Goal: Task Accomplishment & Management: Complete application form

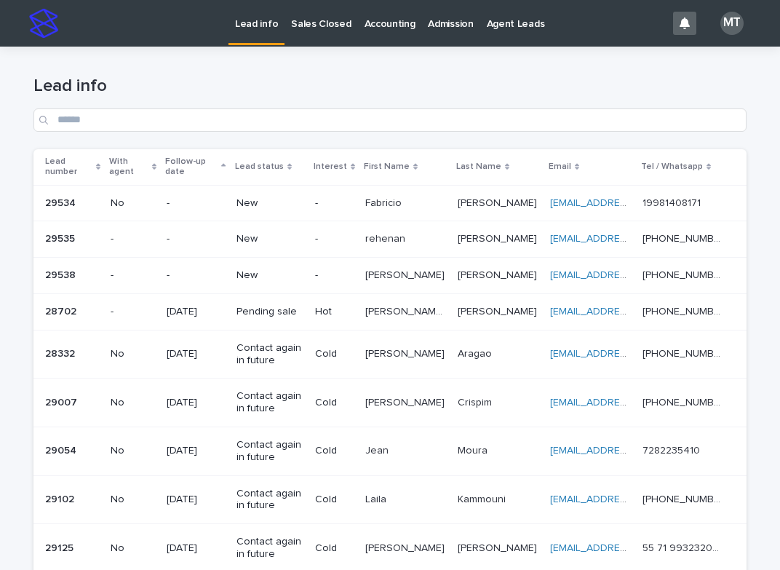
click at [289, 270] on p "New" at bounding box center [270, 275] width 67 height 12
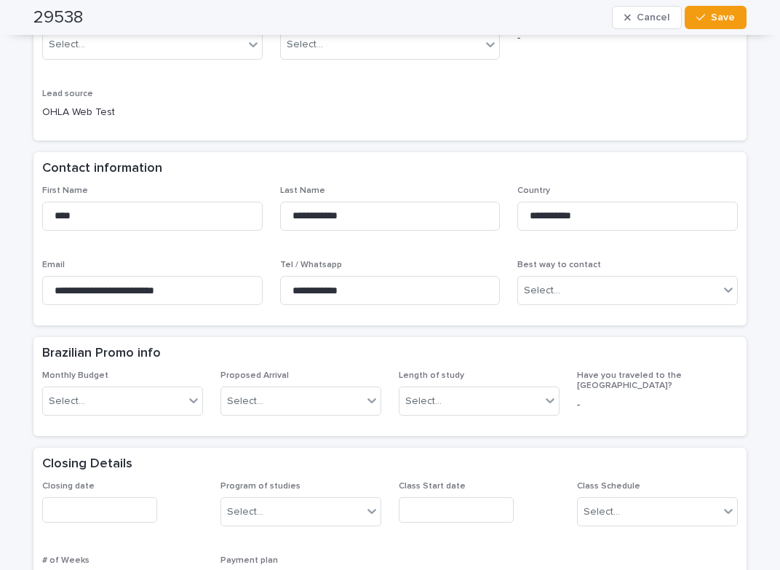
scroll to position [364, 0]
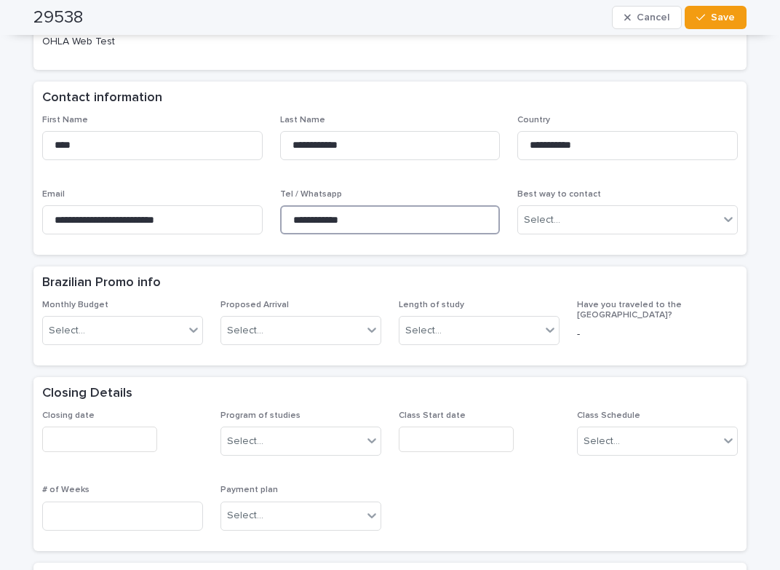
drag, startPoint x: 365, startPoint y: 219, endPoint x: 290, endPoint y: 204, distance: 76.5
click at [290, 204] on div "**********" at bounding box center [390, 217] width 221 height 57
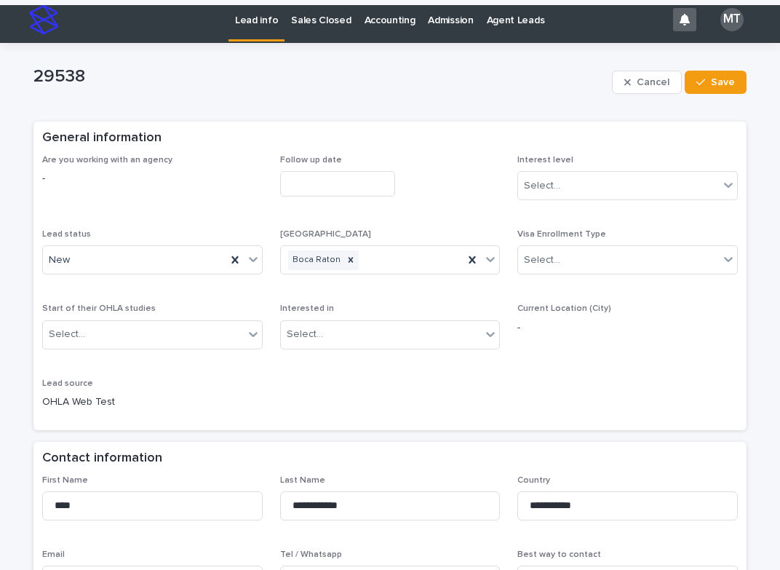
scroll to position [0, 0]
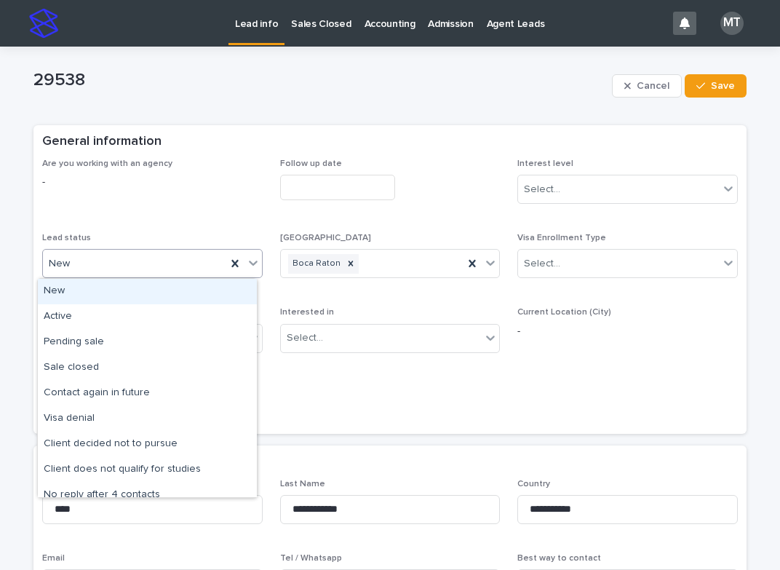
click at [160, 263] on div "New" at bounding box center [134, 264] width 183 height 24
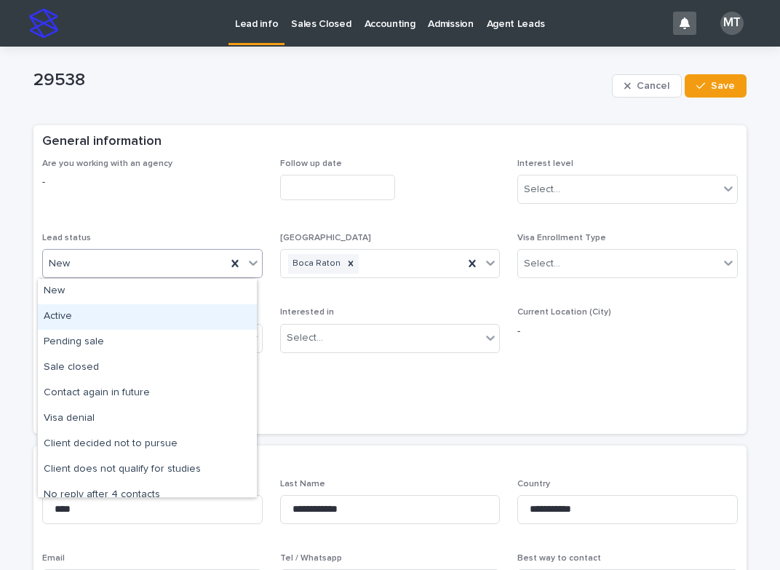
click at [72, 313] on div "Active" at bounding box center [147, 316] width 219 height 25
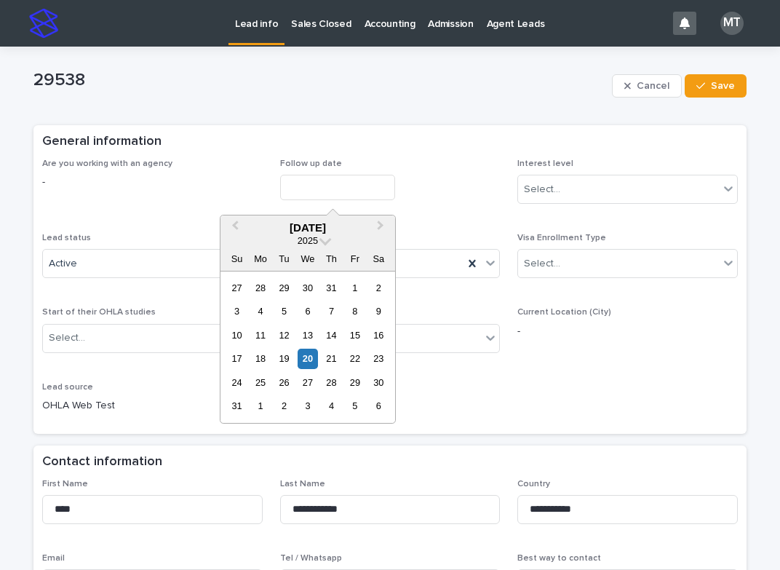
click at [293, 197] on input "text" at bounding box center [337, 187] width 115 height 25
drag, startPoint x: 306, startPoint y: 349, endPoint x: 488, endPoint y: 270, distance: 197.8
click at [308, 349] on div "20" at bounding box center [308, 359] width 20 height 20
type input "**********"
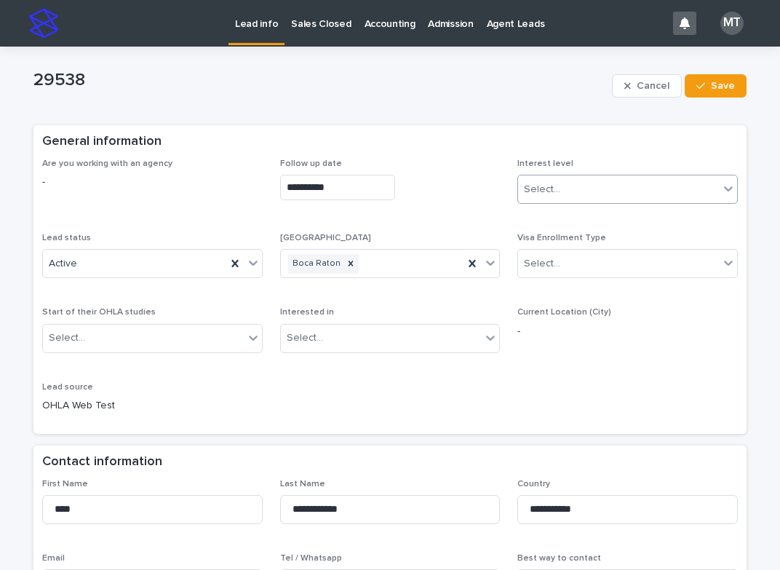
click at [566, 186] on div "Select..." at bounding box center [618, 190] width 201 height 24
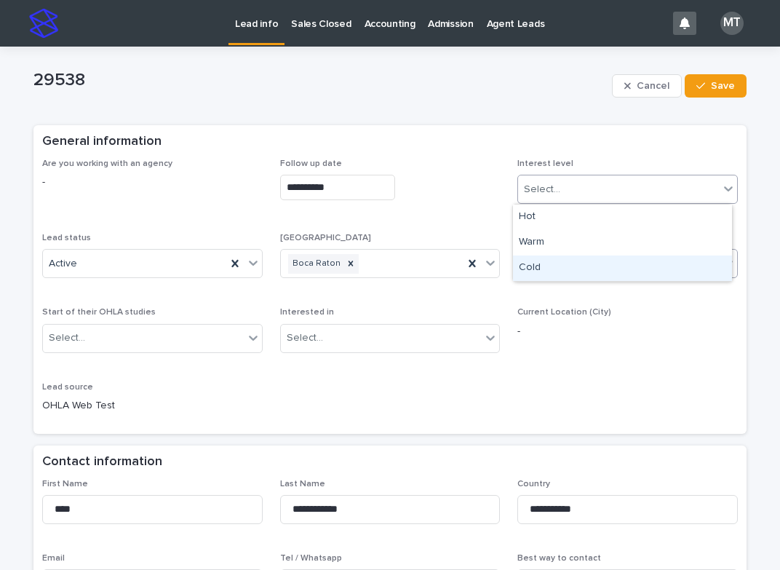
click at [548, 261] on div "Cold" at bounding box center [622, 267] width 219 height 25
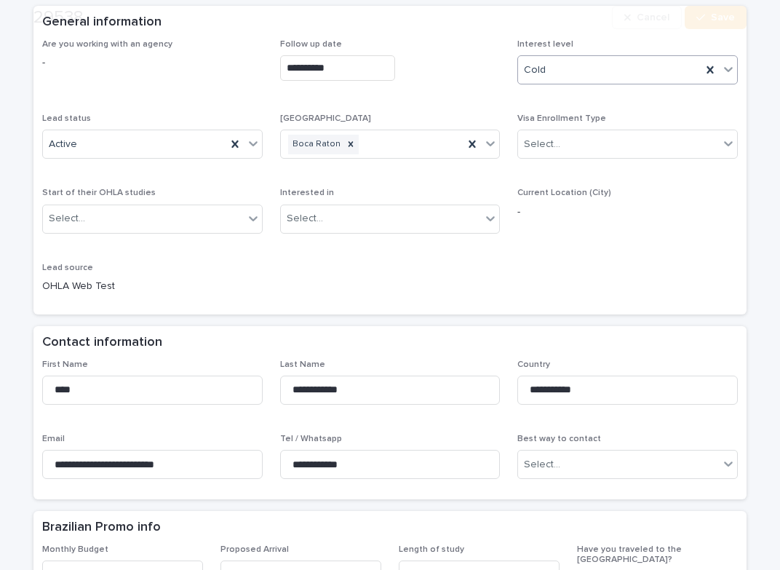
scroll to position [146, 0]
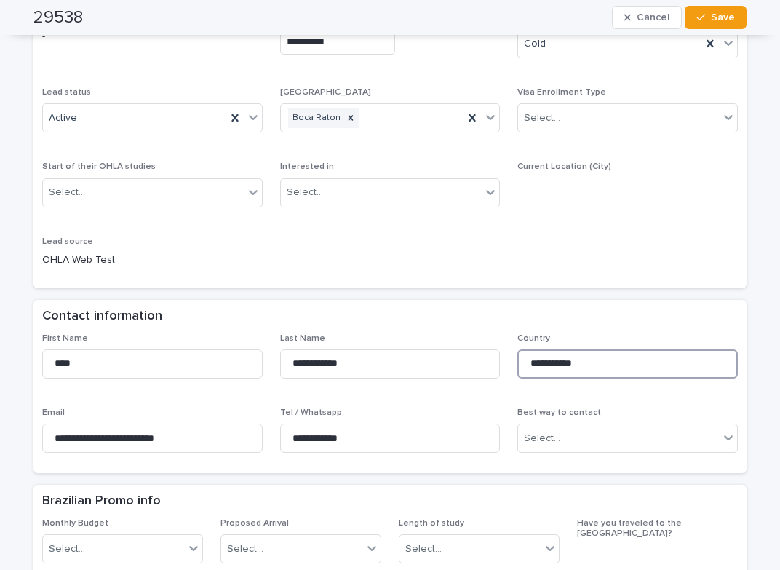
drag, startPoint x: 587, startPoint y: 367, endPoint x: 514, endPoint y: 359, distance: 73.2
click at [518, 359] on input "**********" at bounding box center [628, 363] width 221 height 29
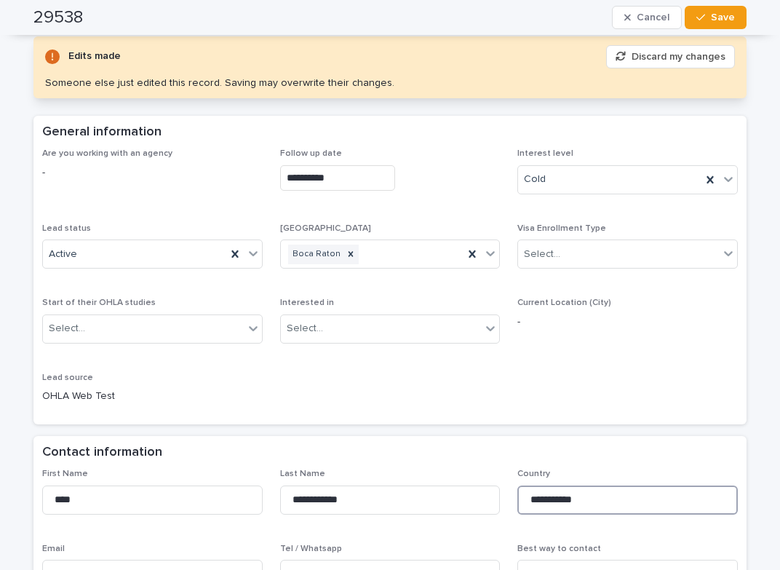
scroll to position [0, 0]
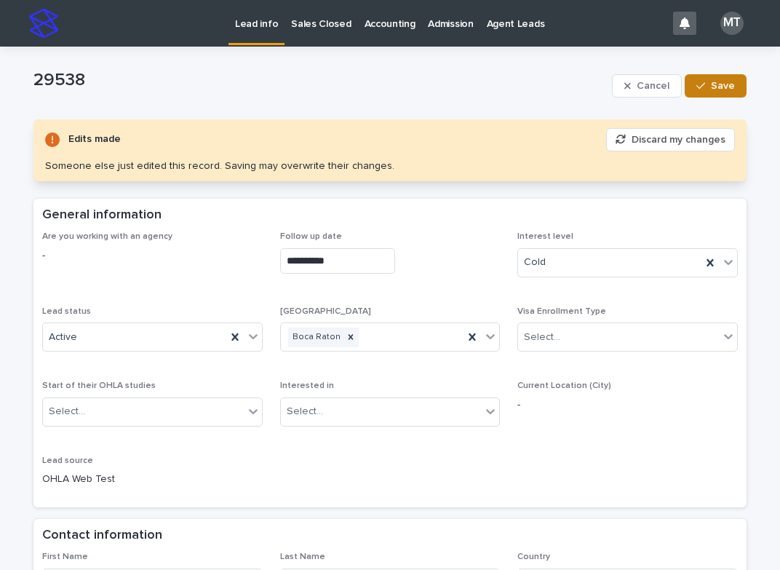
click at [715, 82] on span "Save" at bounding box center [723, 86] width 24 height 10
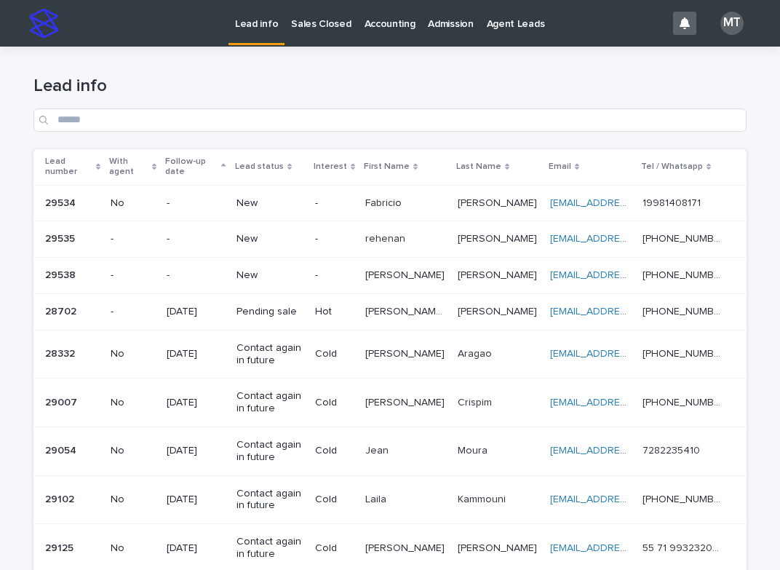
click at [388, 272] on p "[PERSON_NAME]" at bounding box center [406, 273] width 82 height 15
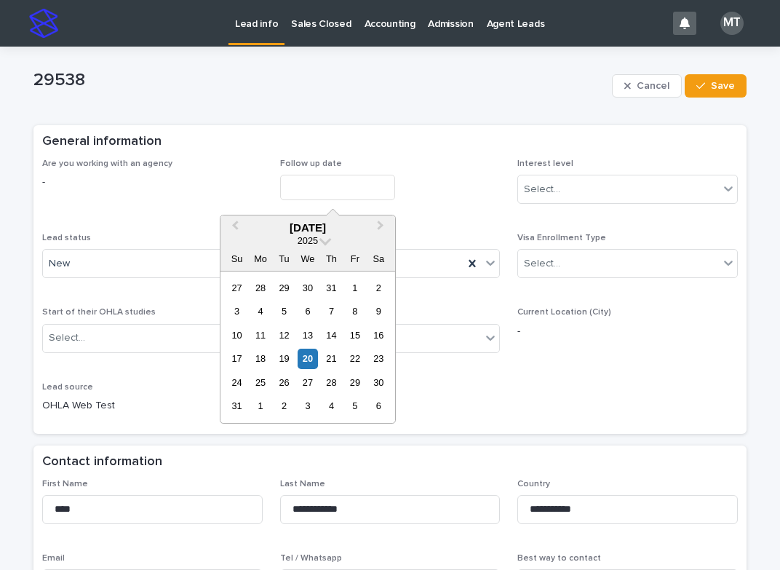
click at [315, 182] on input "text" at bounding box center [337, 187] width 115 height 25
click at [307, 356] on div "20" at bounding box center [308, 359] width 20 height 20
type input "**********"
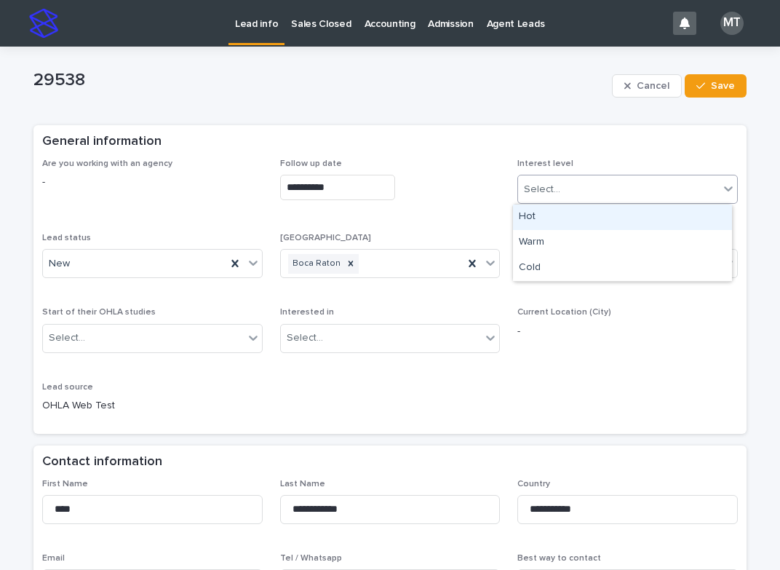
click at [539, 197] on div "Select..." at bounding box center [542, 189] width 36 height 15
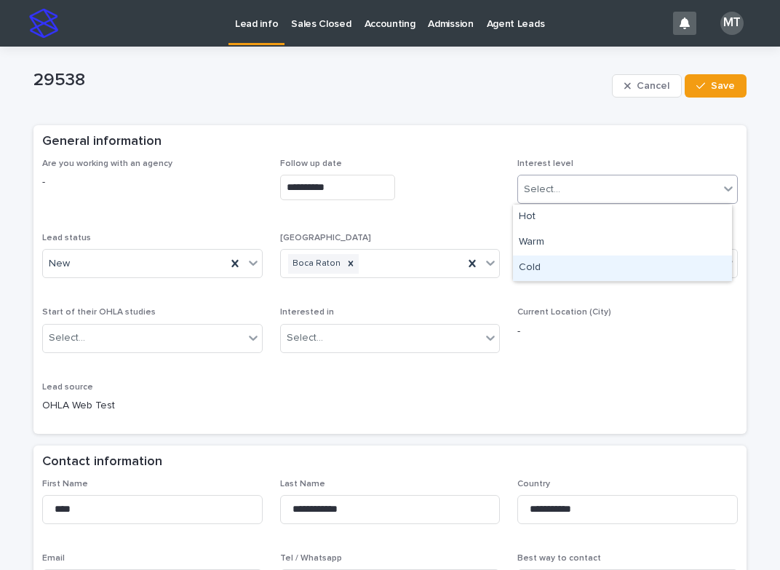
click at [543, 265] on div "Cold" at bounding box center [622, 267] width 219 height 25
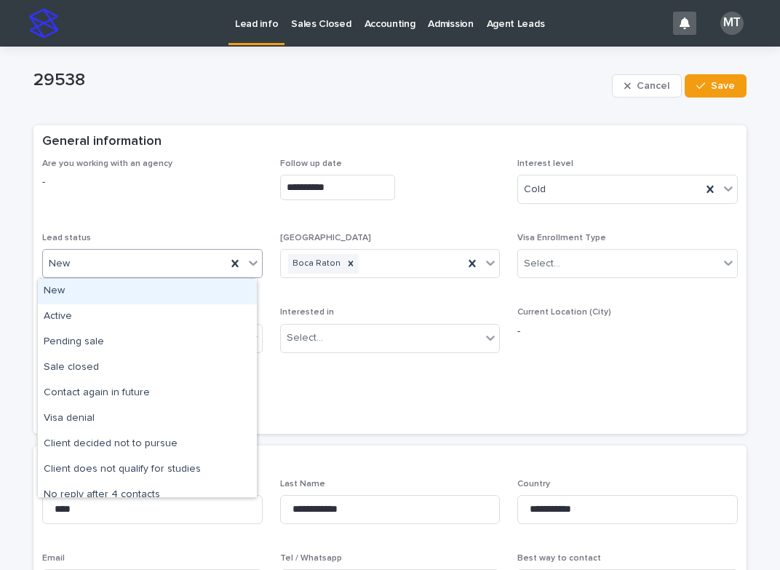
click at [119, 271] on div "New" at bounding box center [134, 264] width 183 height 24
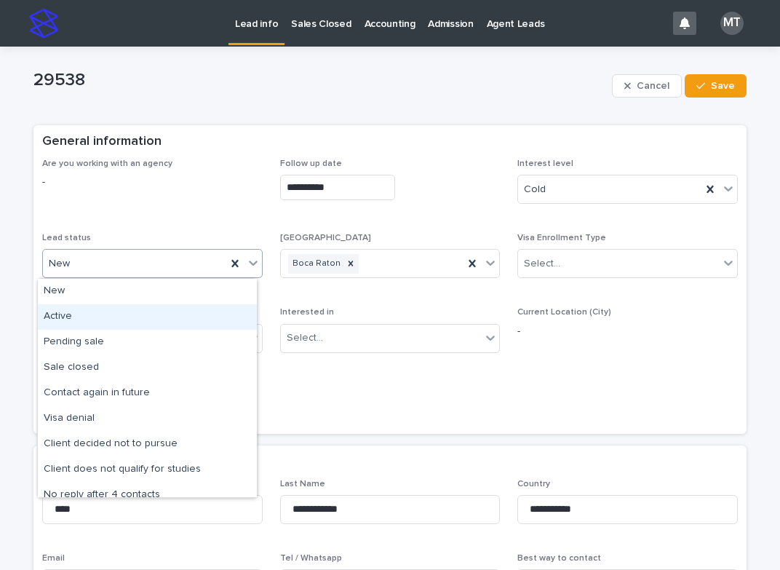
click at [90, 314] on div "Active" at bounding box center [147, 316] width 219 height 25
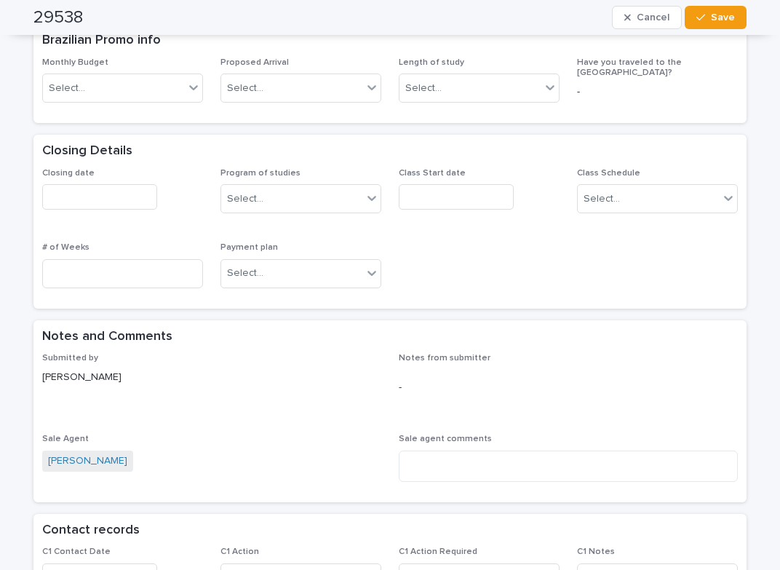
scroll to position [801, 0]
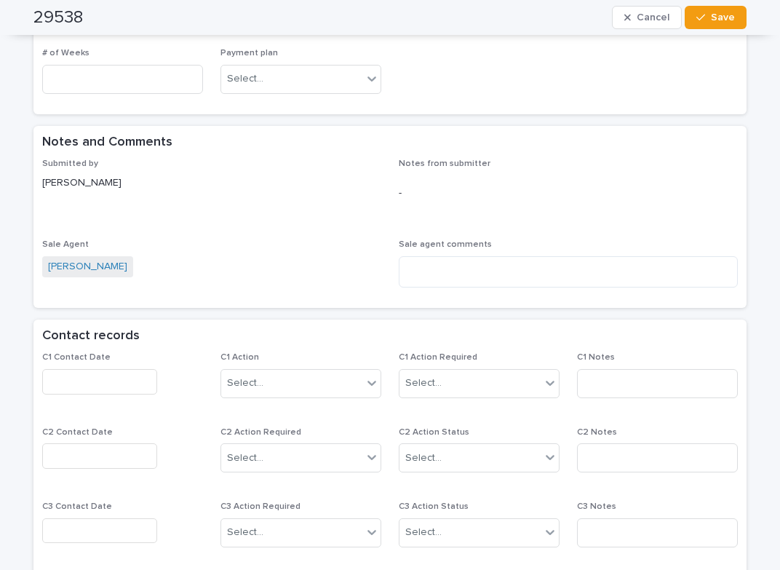
click at [62, 373] on input "text" at bounding box center [99, 381] width 115 height 25
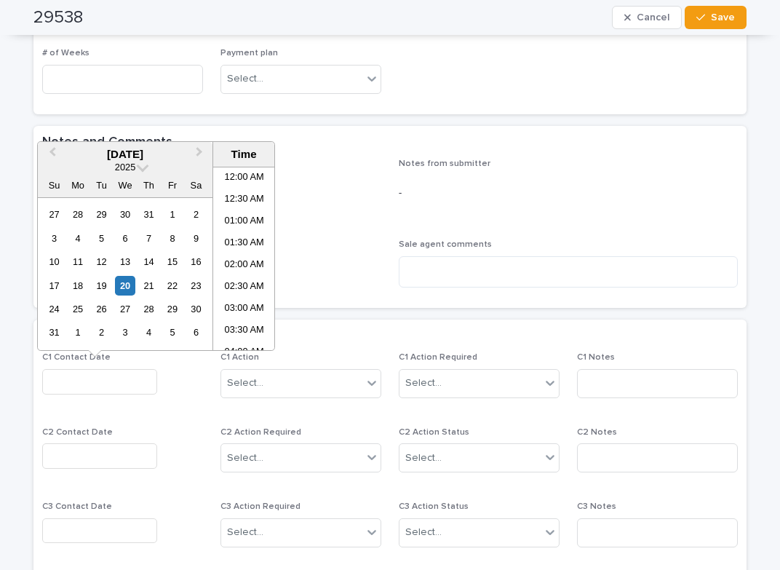
scroll to position [291, 0]
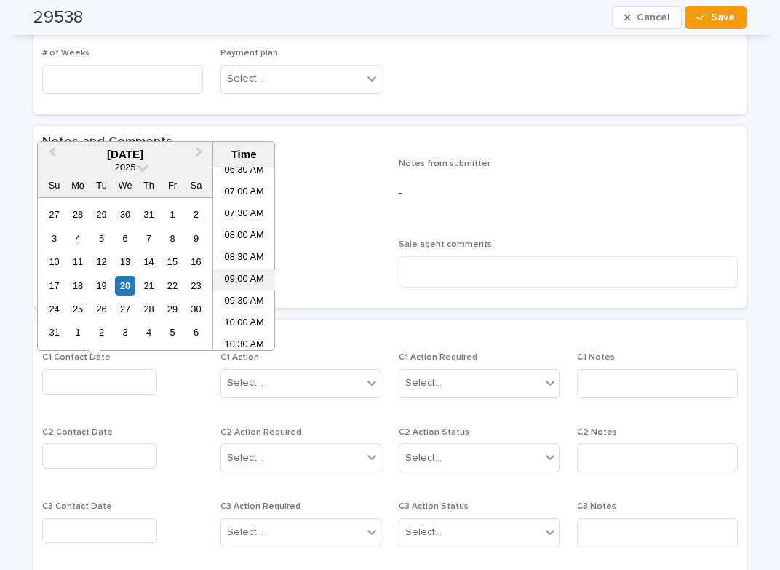
click at [237, 277] on li "09:00 AM" at bounding box center [244, 280] width 62 height 22
type input "**********"
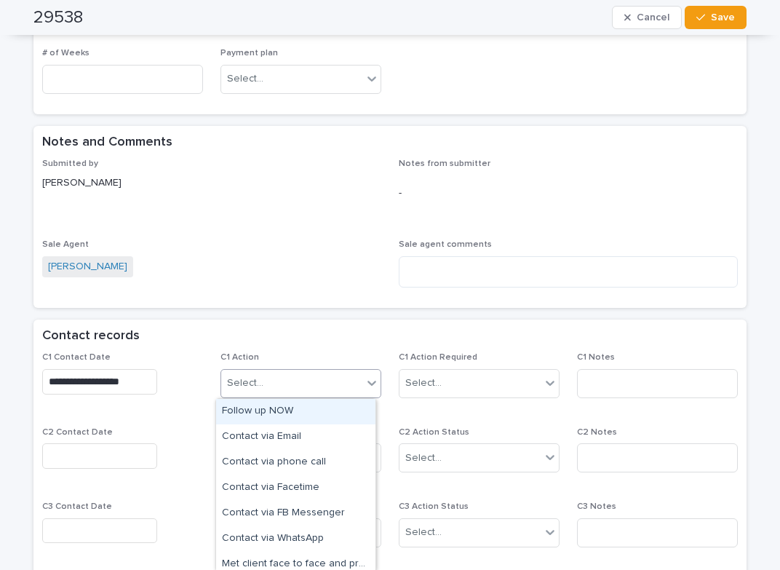
click at [333, 381] on div "Select..." at bounding box center [291, 383] width 141 height 24
click at [300, 408] on div "Follow up NOW" at bounding box center [295, 411] width 159 height 25
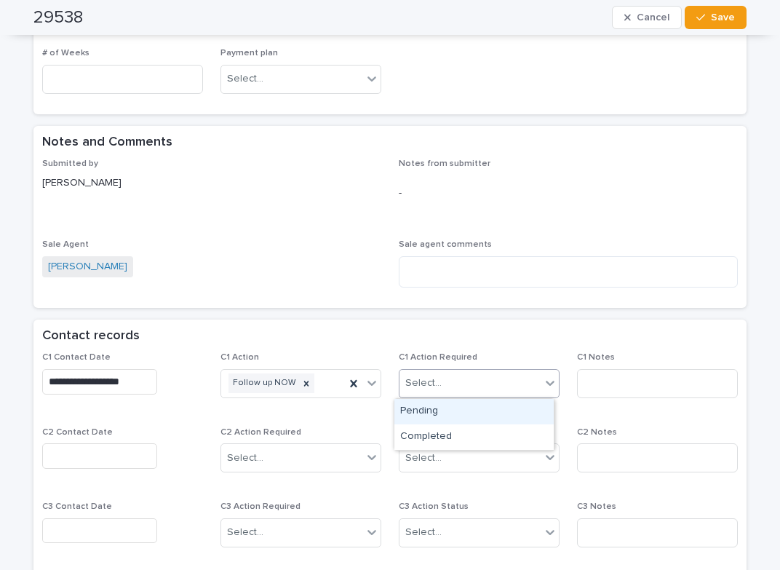
click at [431, 376] on div "Select..." at bounding box center [423, 383] width 36 height 15
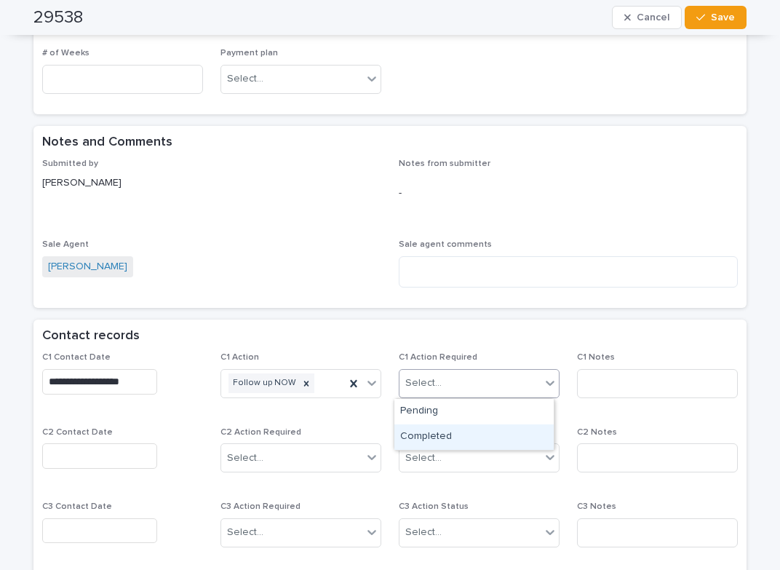
drag, startPoint x: 437, startPoint y: 432, endPoint x: 463, endPoint y: 433, distance: 26.2
click at [437, 432] on div "Completed" at bounding box center [474, 436] width 159 height 25
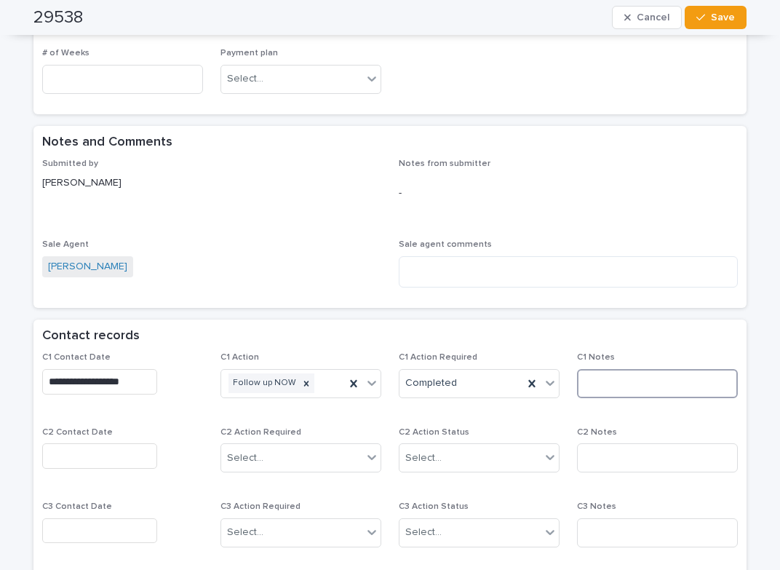
drag, startPoint x: 593, startPoint y: 385, endPoint x: 600, endPoint y: 376, distance: 10.9
click at [598, 382] on input at bounding box center [657, 383] width 161 height 29
type input "*****"
click at [721, 14] on span "Save" at bounding box center [723, 17] width 24 height 10
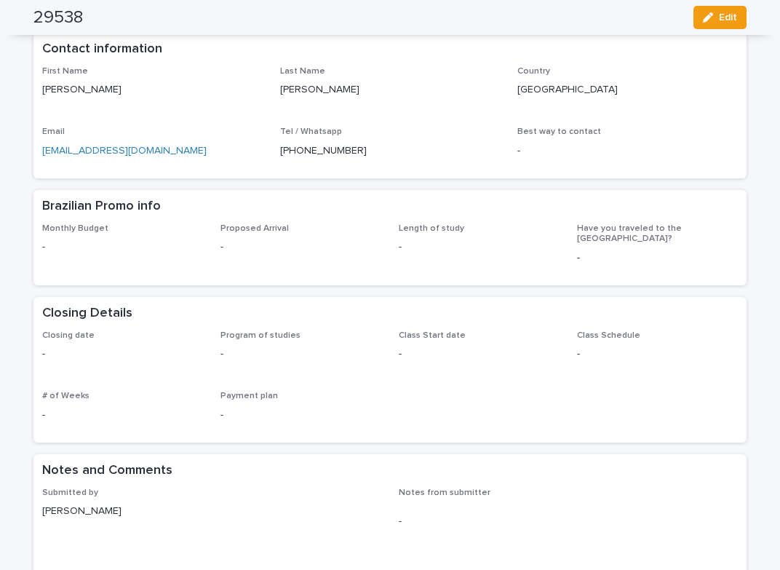
scroll to position [0, 0]
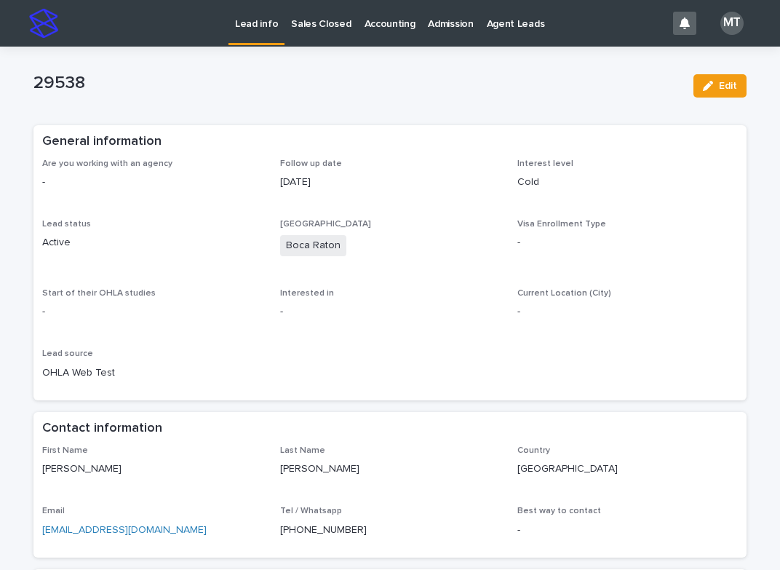
click at [255, 25] on p "Lead info" at bounding box center [256, 15] width 43 height 31
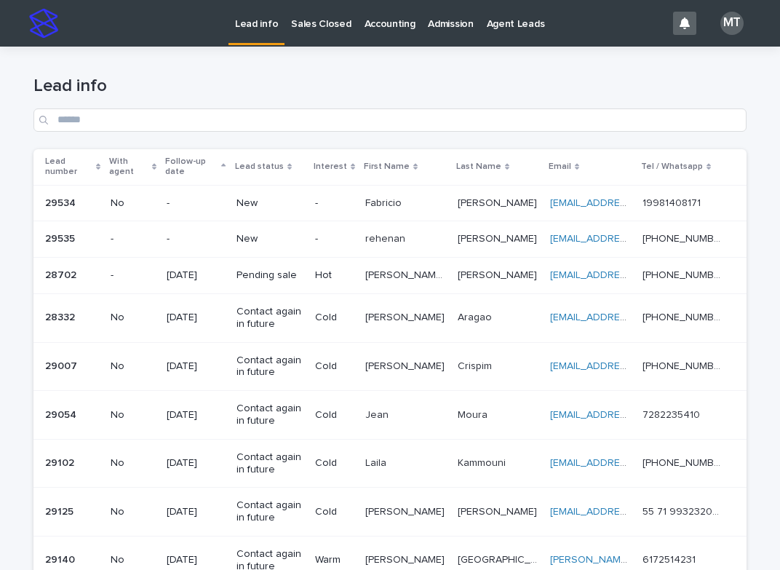
click at [349, 233] on p "-" at bounding box center [334, 239] width 39 height 12
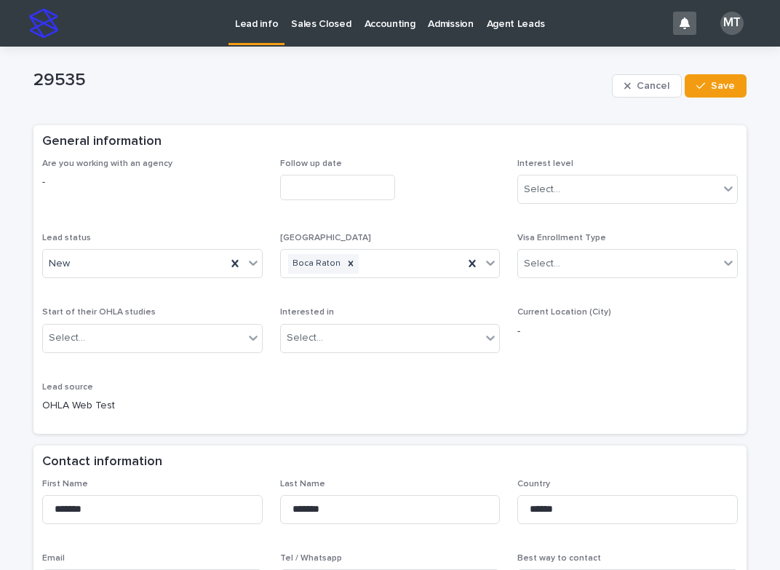
click at [353, 179] on input "text" at bounding box center [337, 187] width 115 height 25
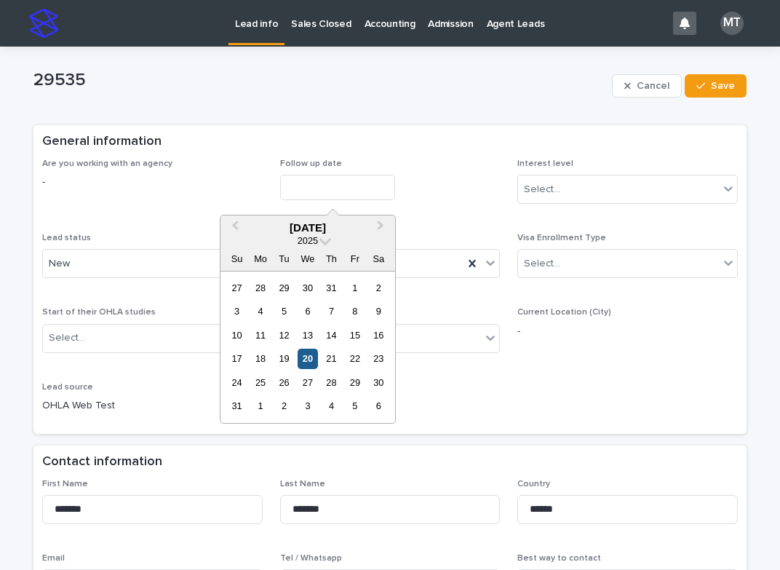
drag, startPoint x: 309, startPoint y: 358, endPoint x: 566, endPoint y: 224, distance: 289.1
click at [315, 358] on div "20" at bounding box center [308, 359] width 20 height 20
type input "**********"
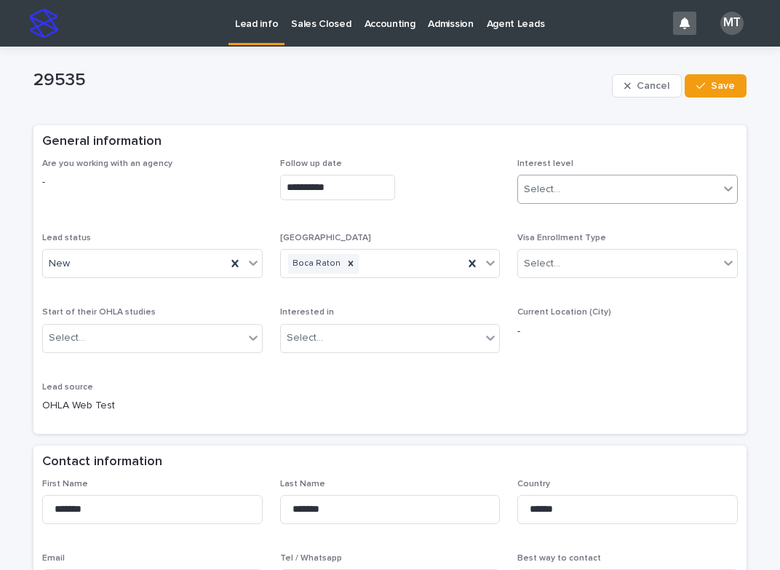
click at [600, 185] on div "Select..." at bounding box center [618, 190] width 201 height 24
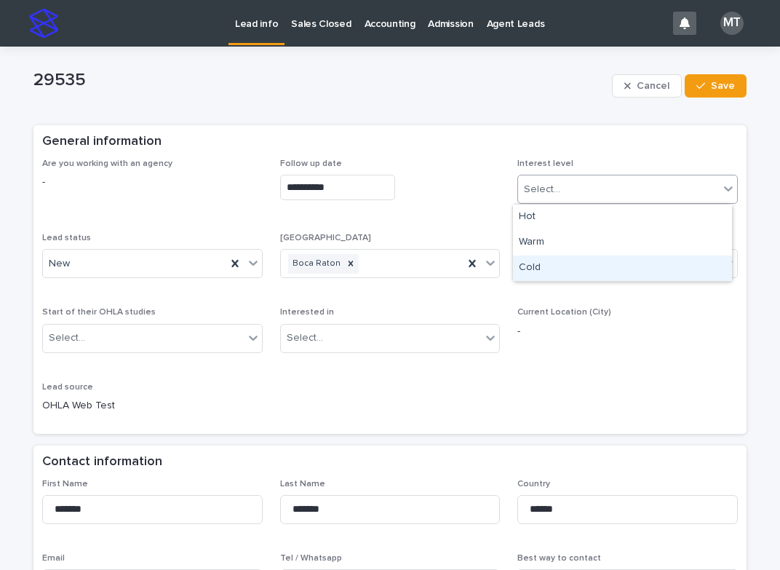
click at [536, 263] on div "Cold" at bounding box center [622, 267] width 219 height 25
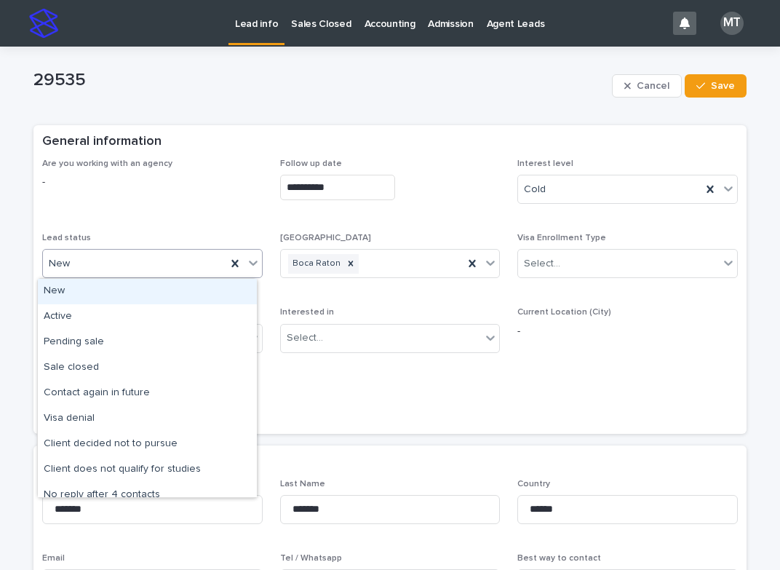
click at [78, 261] on div "New" at bounding box center [134, 264] width 183 height 24
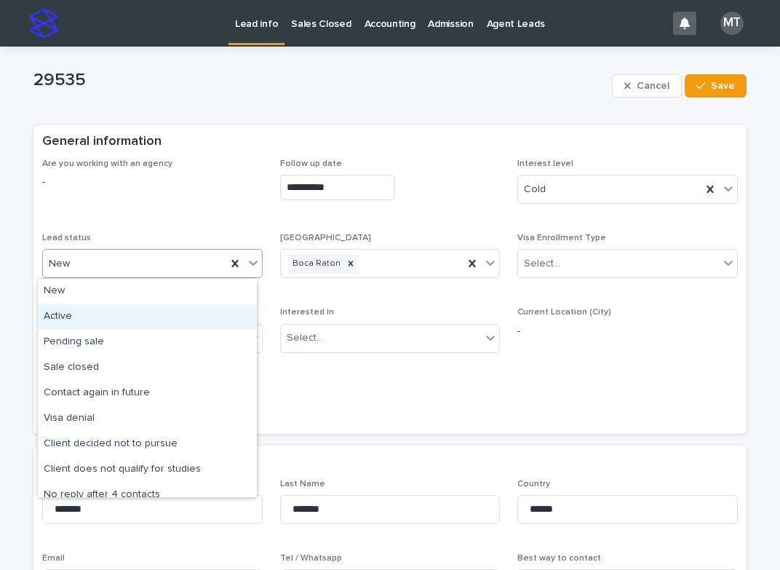
click at [66, 317] on div "Active" at bounding box center [147, 316] width 219 height 25
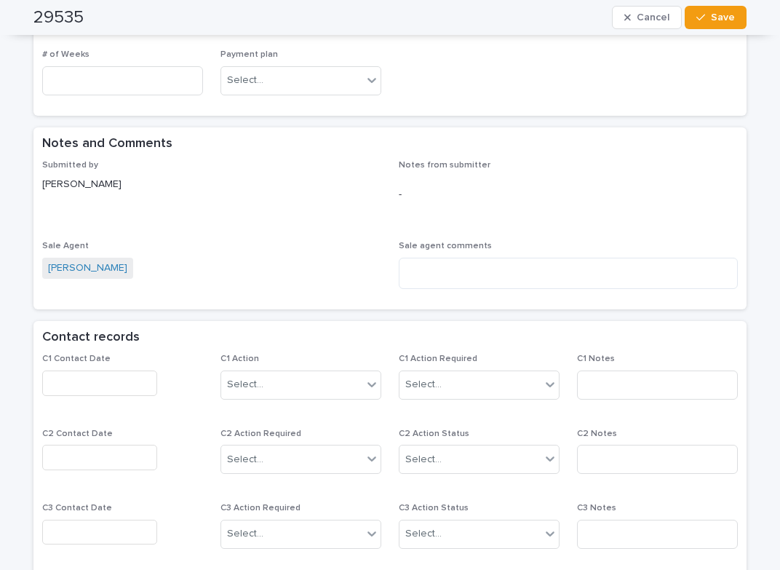
scroll to position [801, 0]
click at [76, 371] on input "text" at bounding box center [99, 381] width 115 height 25
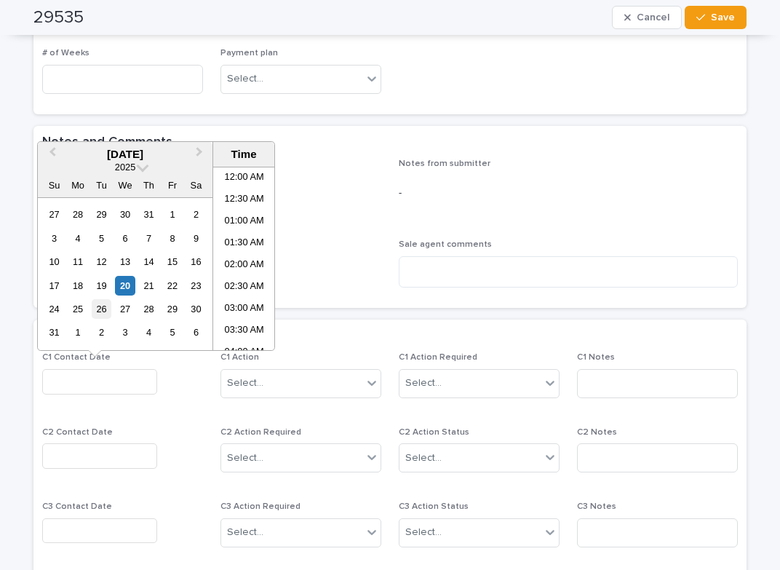
scroll to position [291, 0]
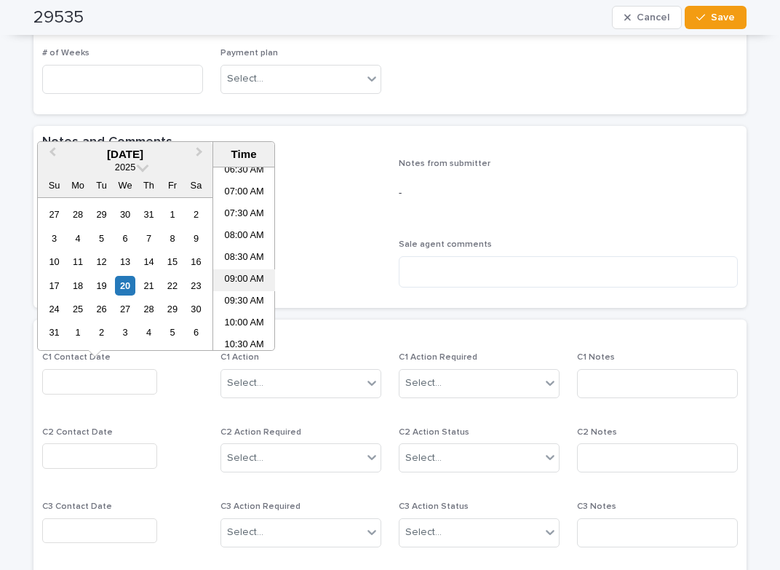
click at [234, 278] on li "09:00 AM" at bounding box center [244, 280] width 62 height 22
type input "**********"
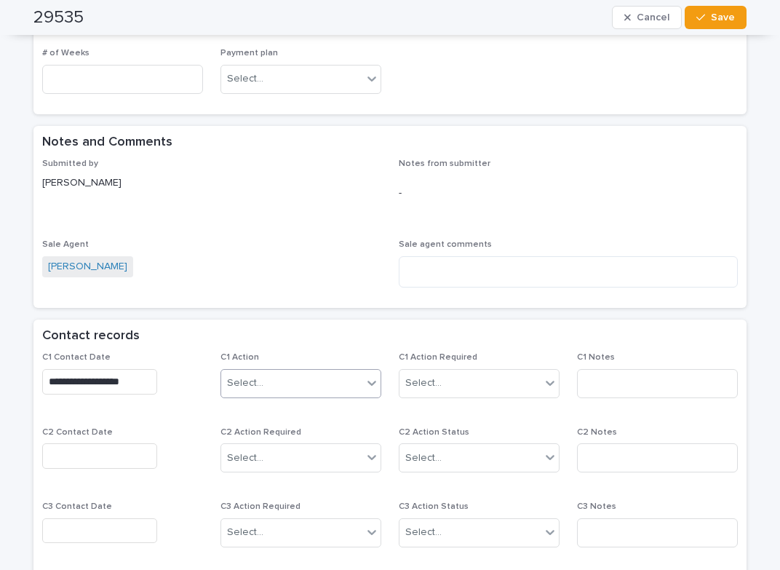
click at [328, 379] on div "Select..." at bounding box center [291, 383] width 141 height 24
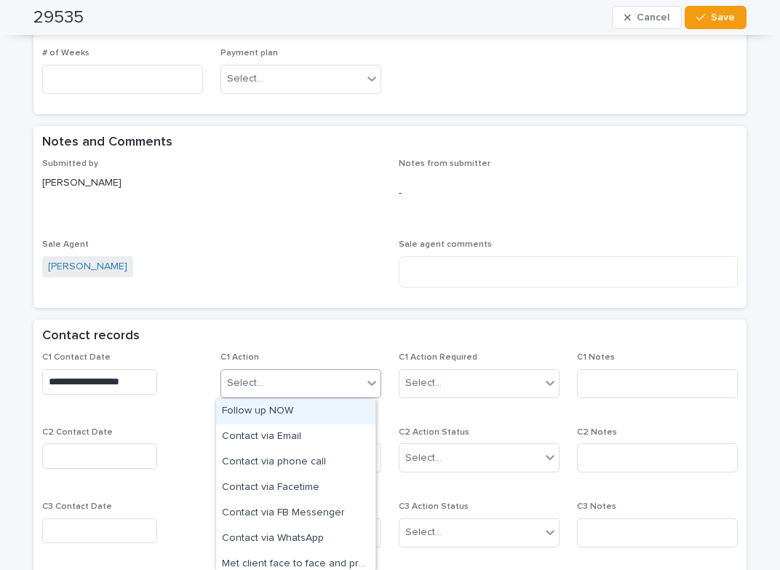
drag, startPoint x: 290, startPoint y: 409, endPoint x: 384, endPoint y: 397, distance: 94.6
click at [297, 409] on div "Follow up NOW" at bounding box center [295, 411] width 159 height 25
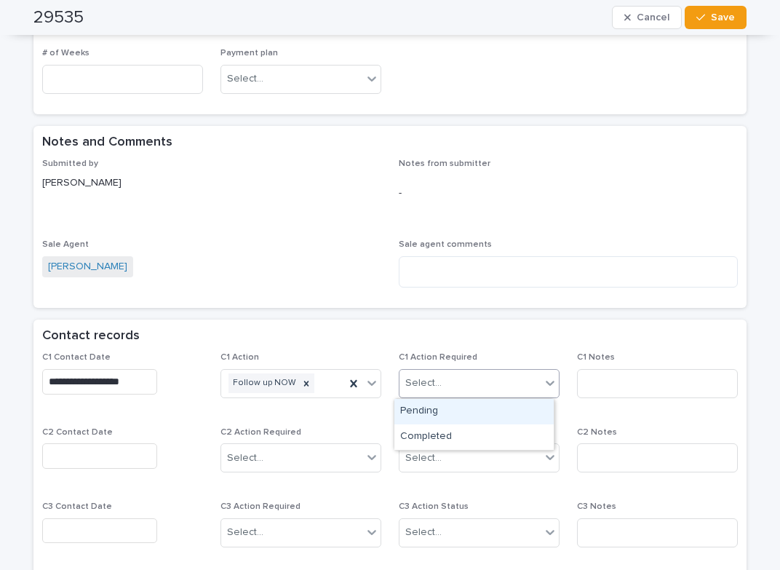
click at [400, 388] on div "Select..." at bounding box center [470, 383] width 141 height 24
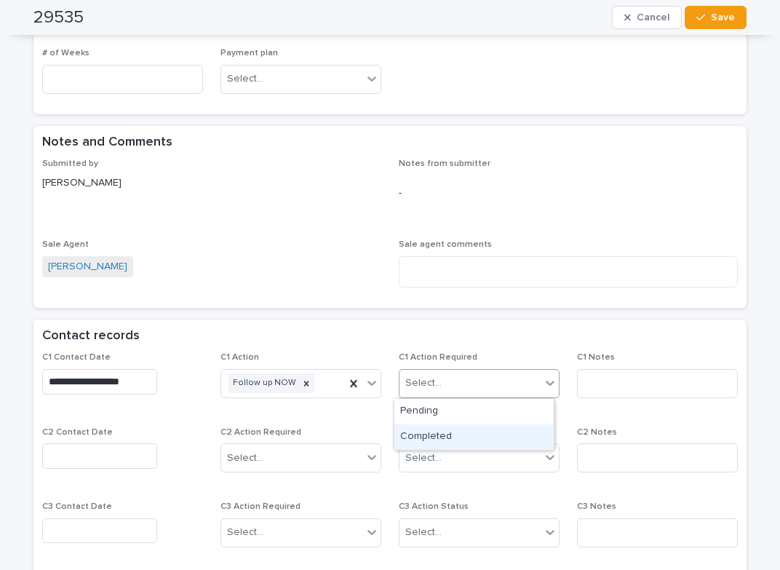
click at [444, 429] on div "Completed" at bounding box center [474, 436] width 159 height 25
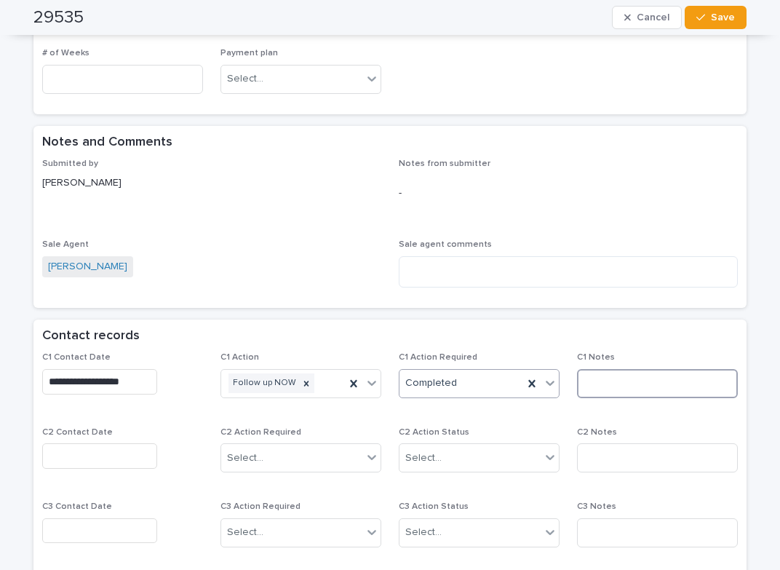
drag, startPoint x: 592, startPoint y: 387, endPoint x: 601, endPoint y: 372, distance: 17.0
click at [595, 384] on input at bounding box center [657, 383] width 161 height 29
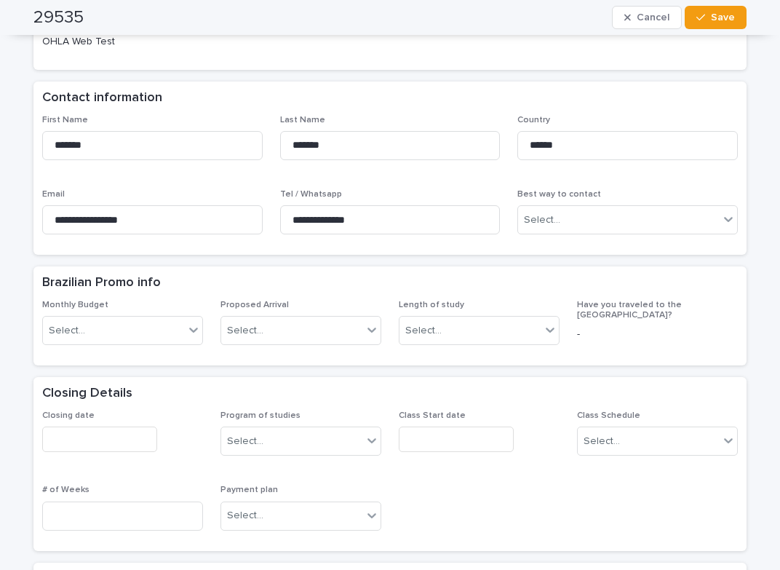
scroll to position [0, 0]
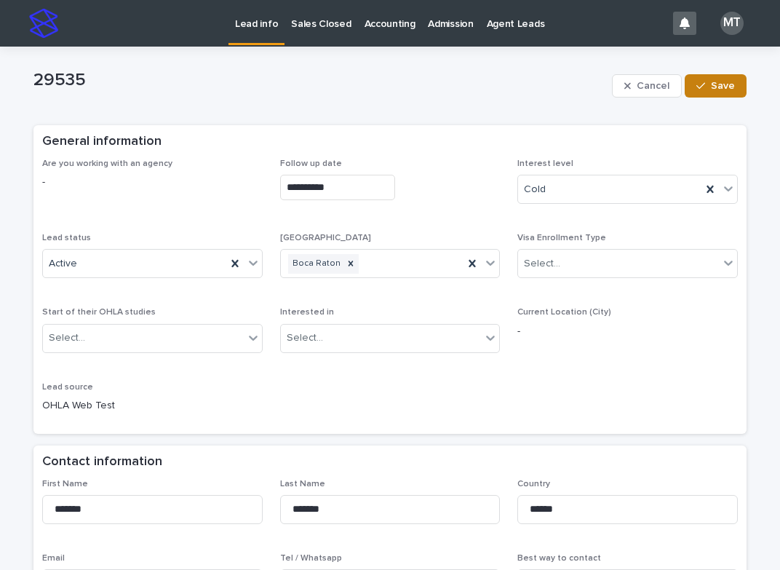
type input "*****"
click at [713, 84] on span "Save" at bounding box center [723, 86] width 24 height 10
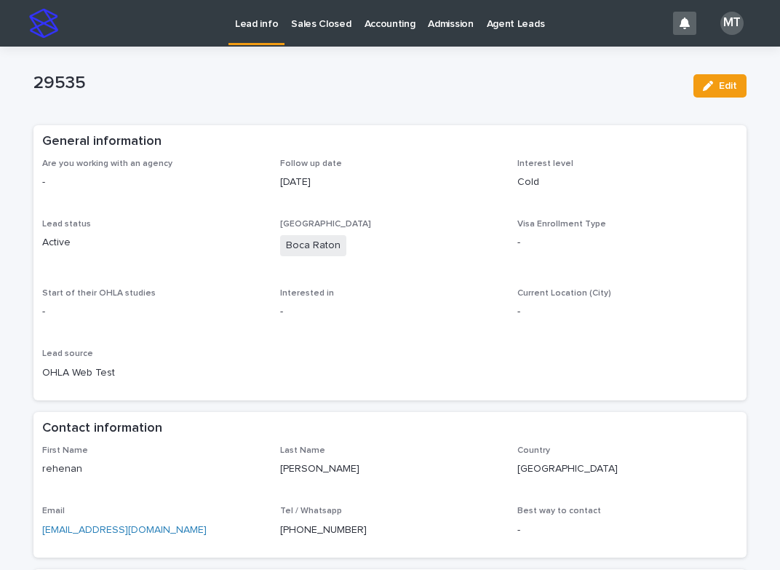
click at [263, 15] on p "Lead info" at bounding box center [256, 15] width 43 height 31
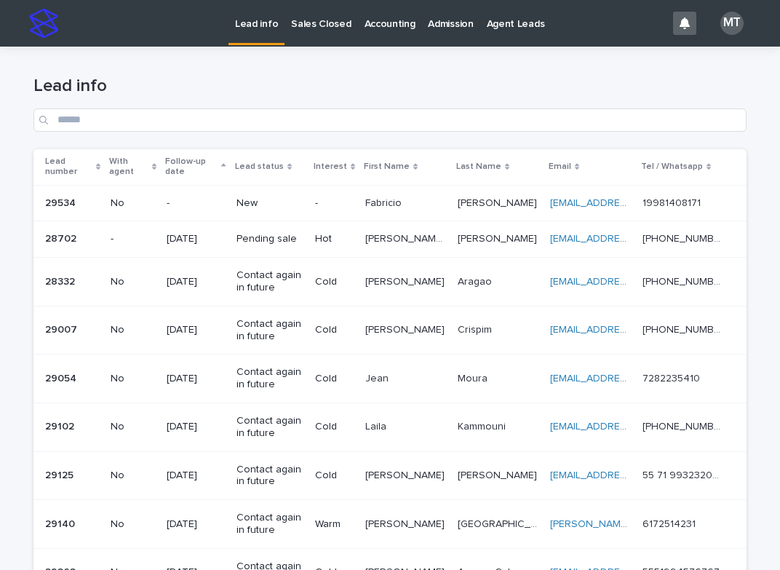
click at [411, 194] on div "Fabricio Fabricio" at bounding box center [405, 203] width 80 height 24
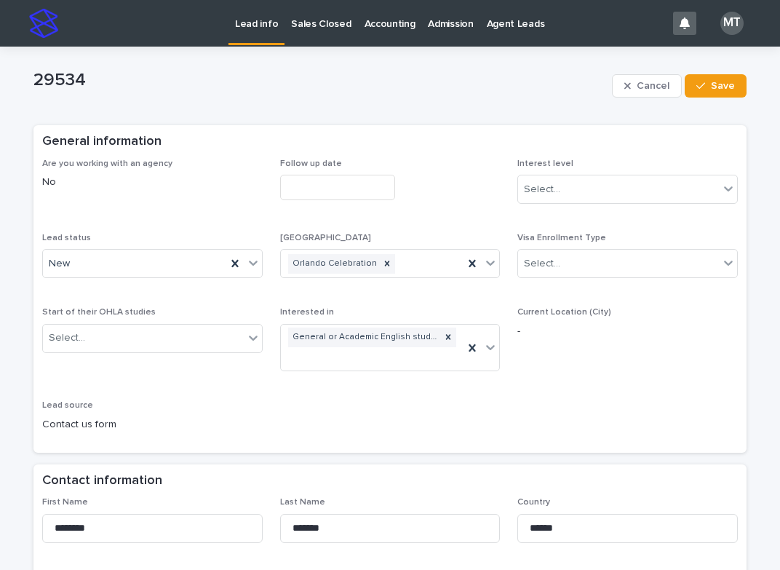
click at [312, 184] on input "text" at bounding box center [337, 187] width 115 height 25
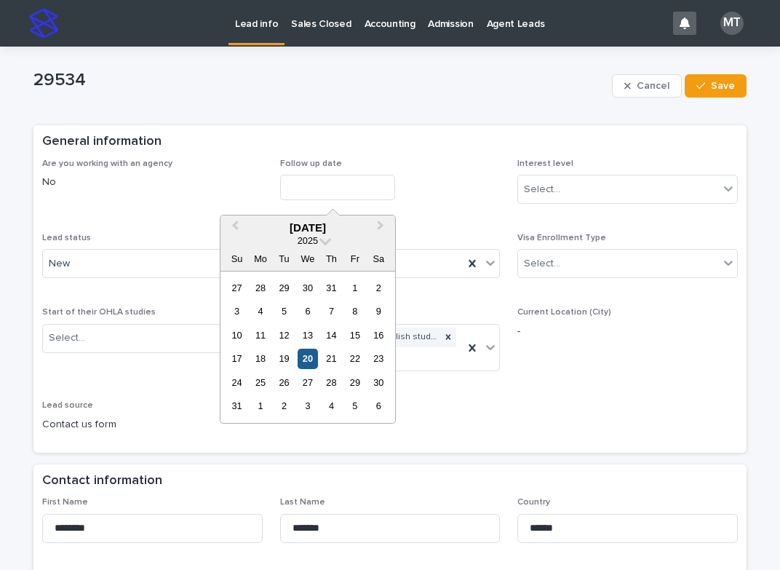
click at [315, 351] on div "20" at bounding box center [308, 359] width 20 height 20
type input "**********"
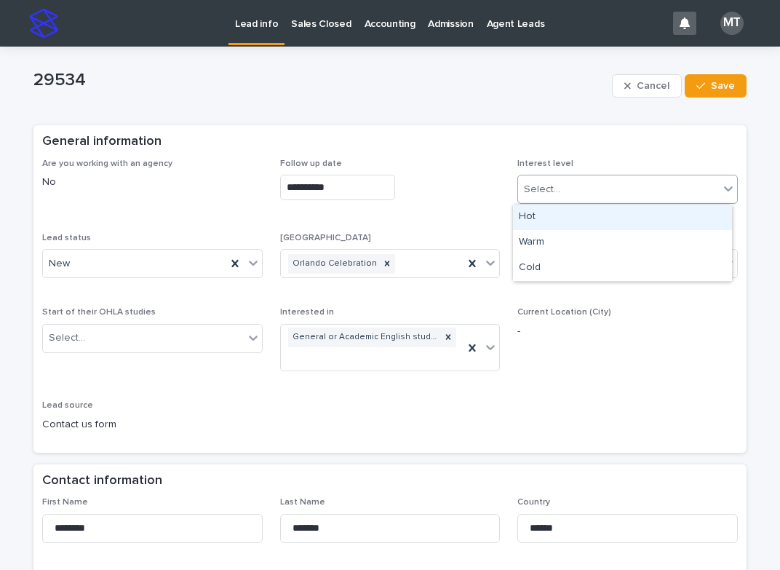
click at [569, 179] on div "Select..." at bounding box center [618, 190] width 201 height 24
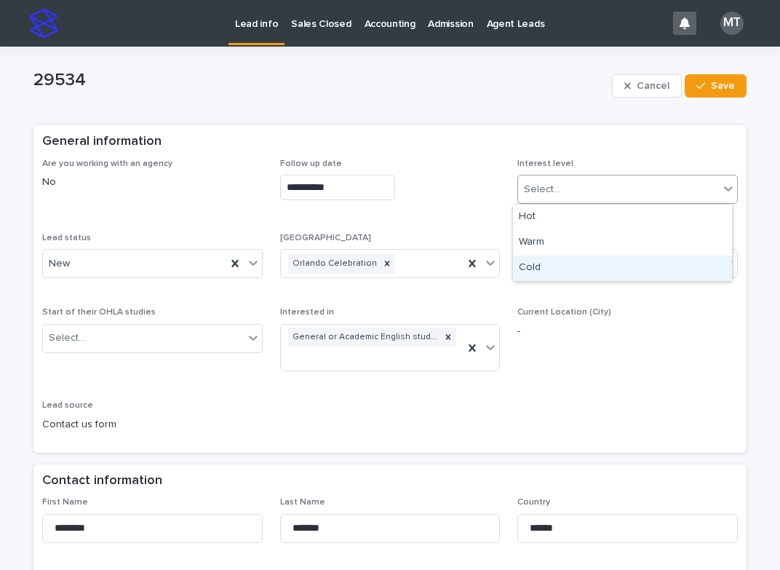
click at [536, 266] on div "Cold" at bounding box center [622, 267] width 219 height 25
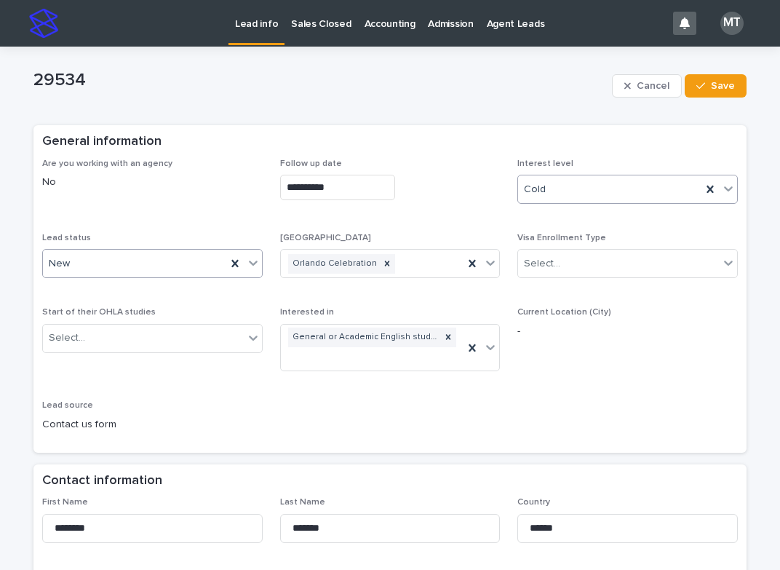
click at [129, 261] on div "New" at bounding box center [134, 264] width 183 height 24
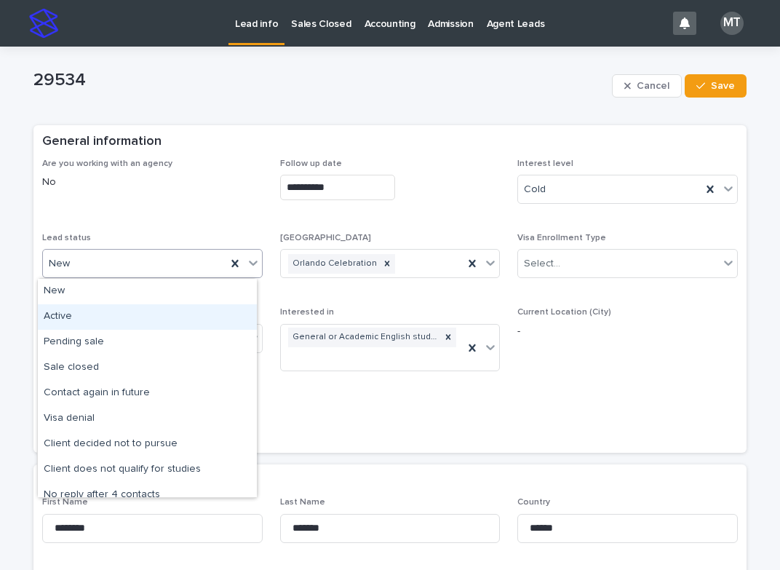
click at [93, 317] on div "Active" at bounding box center [147, 316] width 219 height 25
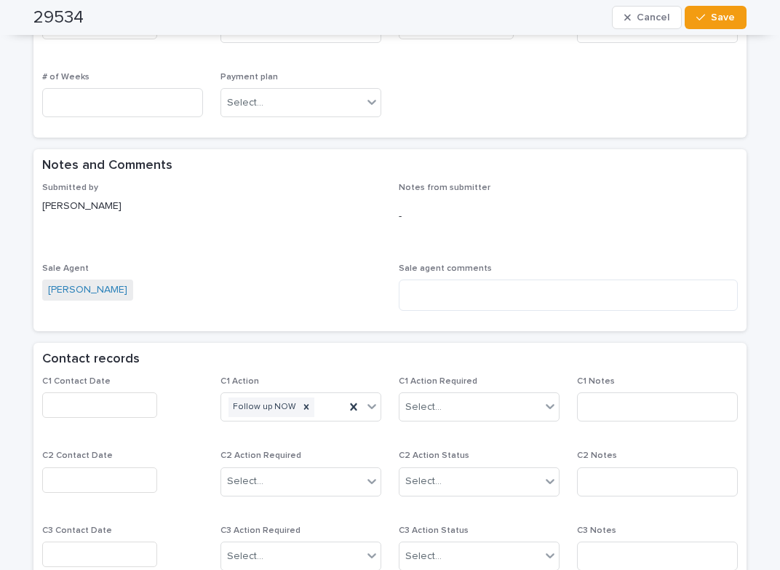
scroll to position [801, 0]
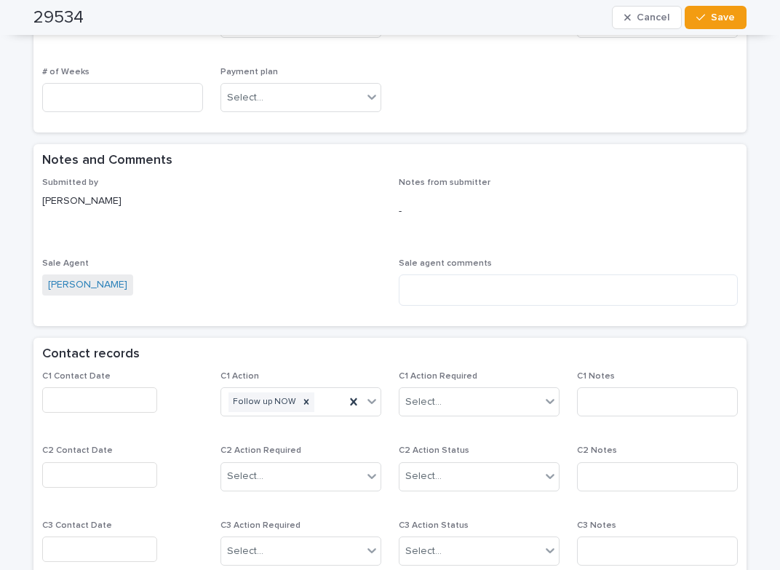
click at [125, 387] on input "text" at bounding box center [99, 399] width 115 height 25
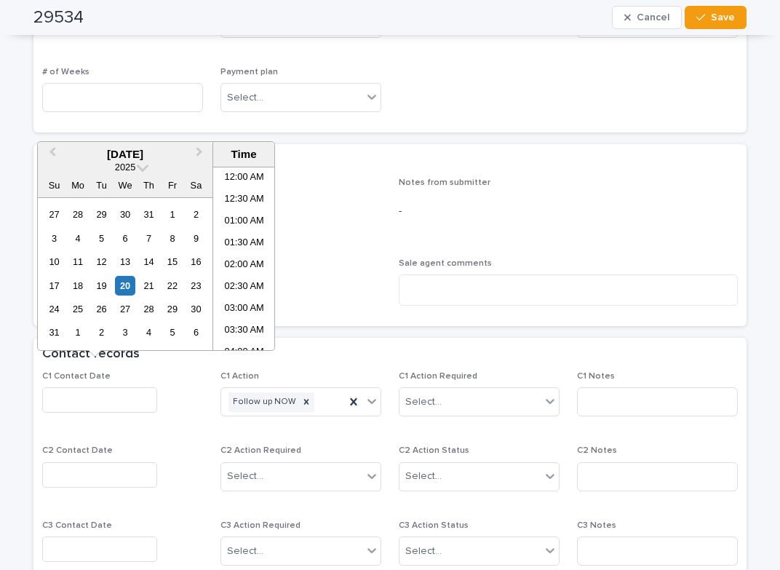
scroll to position [291, 0]
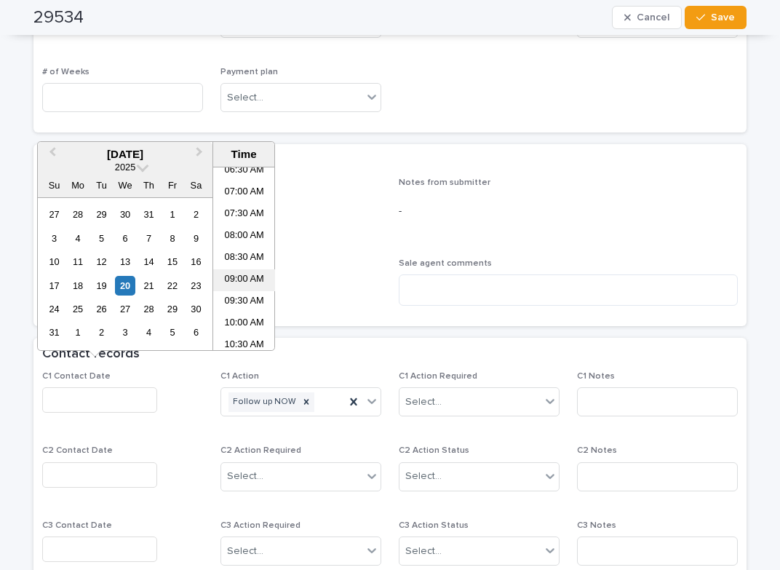
click at [234, 273] on li "09:00 AM" at bounding box center [244, 280] width 62 height 22
type input "**********"
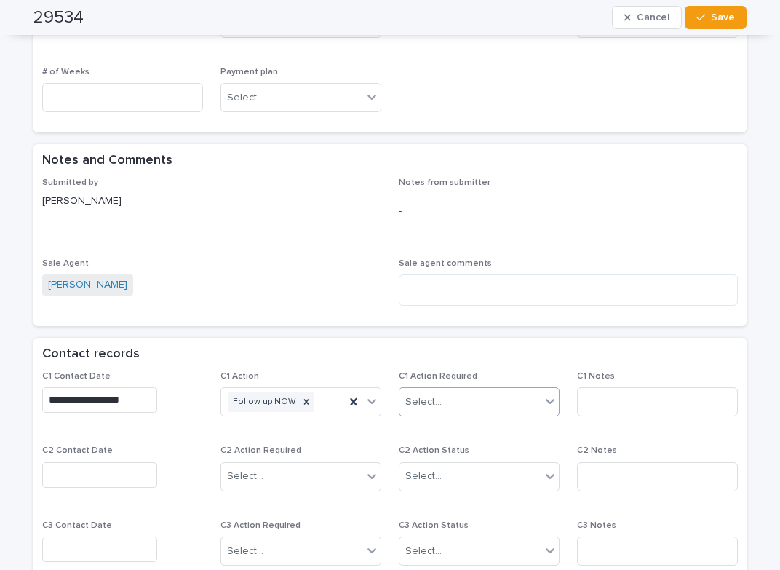
click at [424, 395] on div "Select..." at bounding box center [423, 402] width 36 height 15
drag, startPoint x: 413, startPoint y: 424, endPoint x: 496, endPoint y: 423, distance: 83.0
click at [415, 429] on div "Completed" at bounding box center [474, 436] width 159 height 25
drag, startPoint x: 587, startPoint y: 381, endPoint x: 592, endPoint y: 413, distance: 32.3
click at [588, 387] on input at bounding box center [657, 401] width 161 height 29
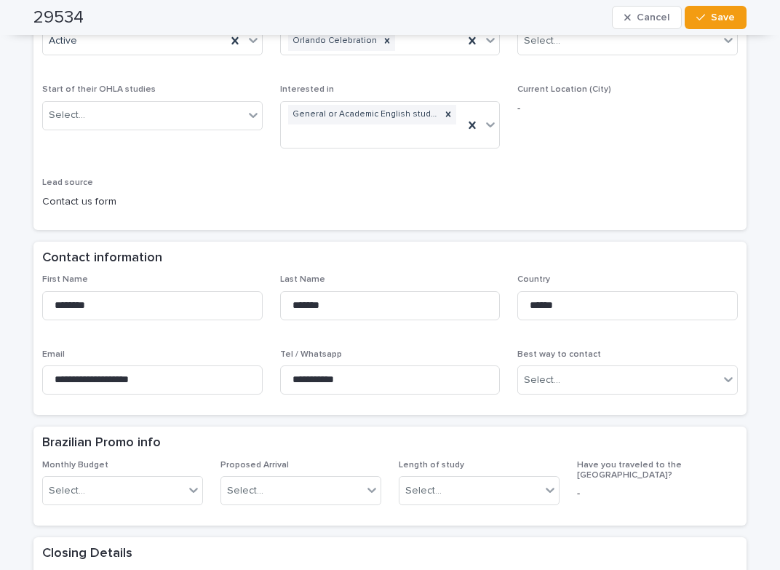
scroll to position [218, 0]
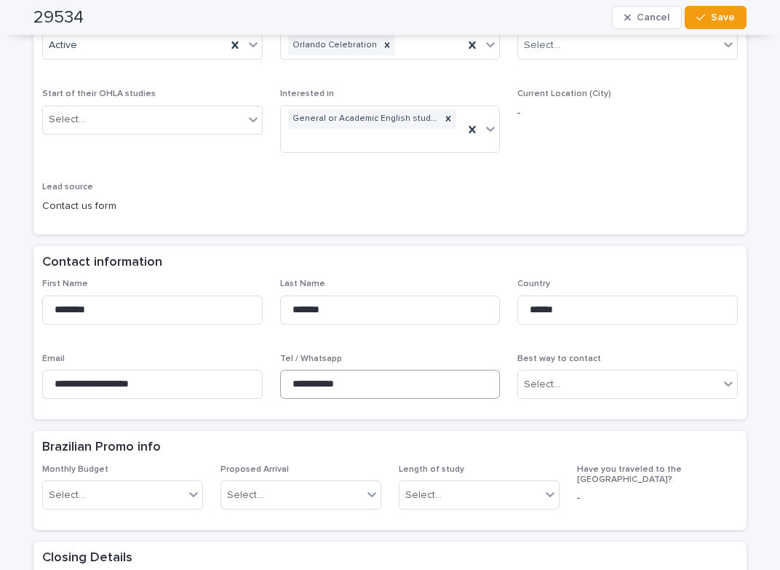
type input "*****"
drag, startPoint x: 353, startPoint y: 365, endPoint x: 256, endPoint y: 354, distance: 97.4
click at [256, 354] on div "**********" at bounding box center [390, 345] width 696 height 132
click at [724, 12] on span "Save" at bounding box center [723, 17] width 24 height 10
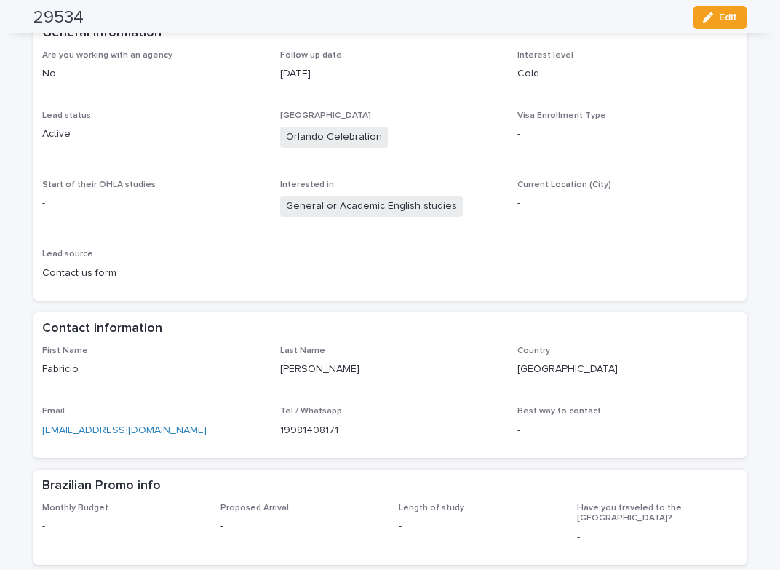
scroll to position [0, 0]
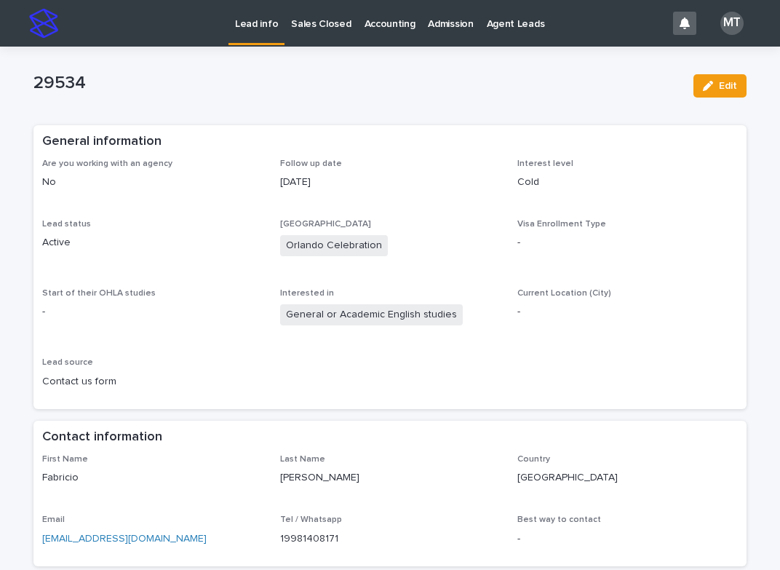
click at [266, 23] on p "Lead info" at bounding box center [256, 15] width 43 height 31
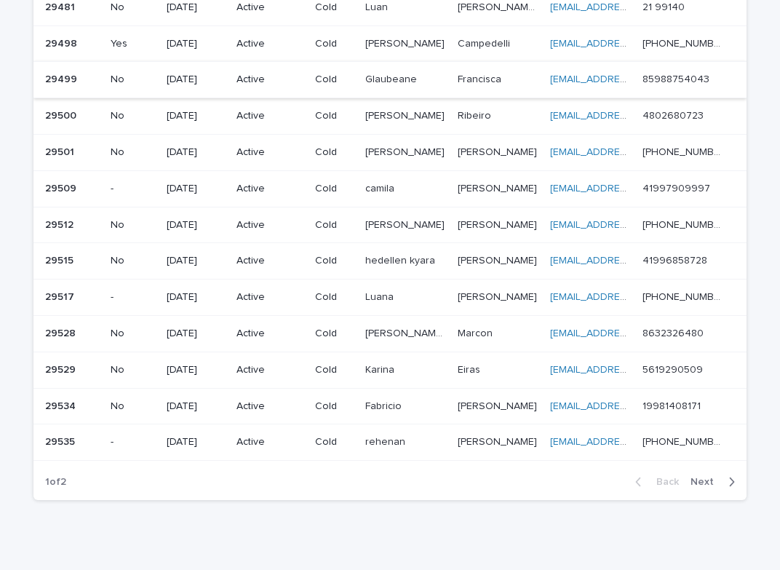
scroll to position [1002, 0]
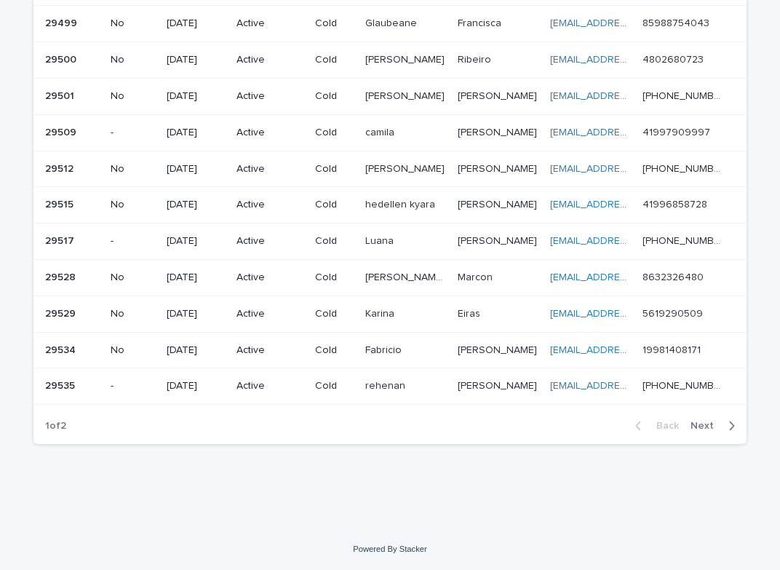
click at [694, 425] on span "Next" at bounding box center [707, 426] width 32 height 10
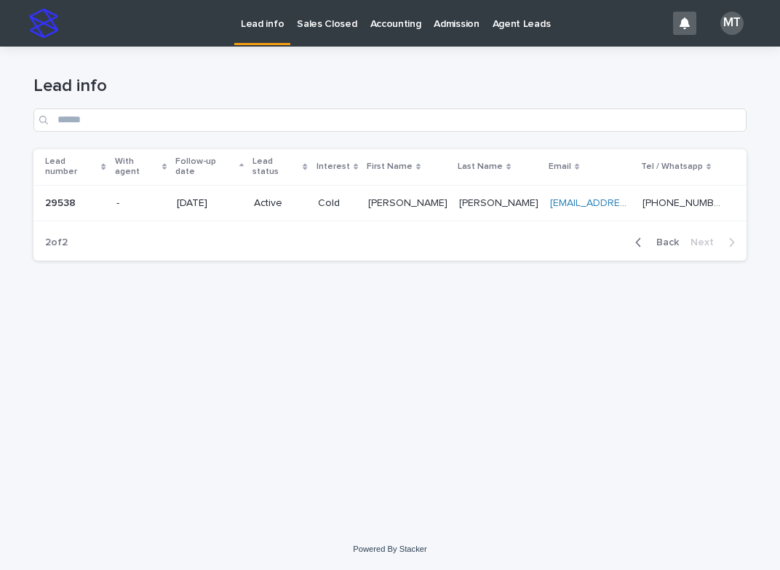
click at [662, 237] on span "Back" at bounding box center [663, 242] width 31 height 10
